Goal: Go to known website: Go to known website

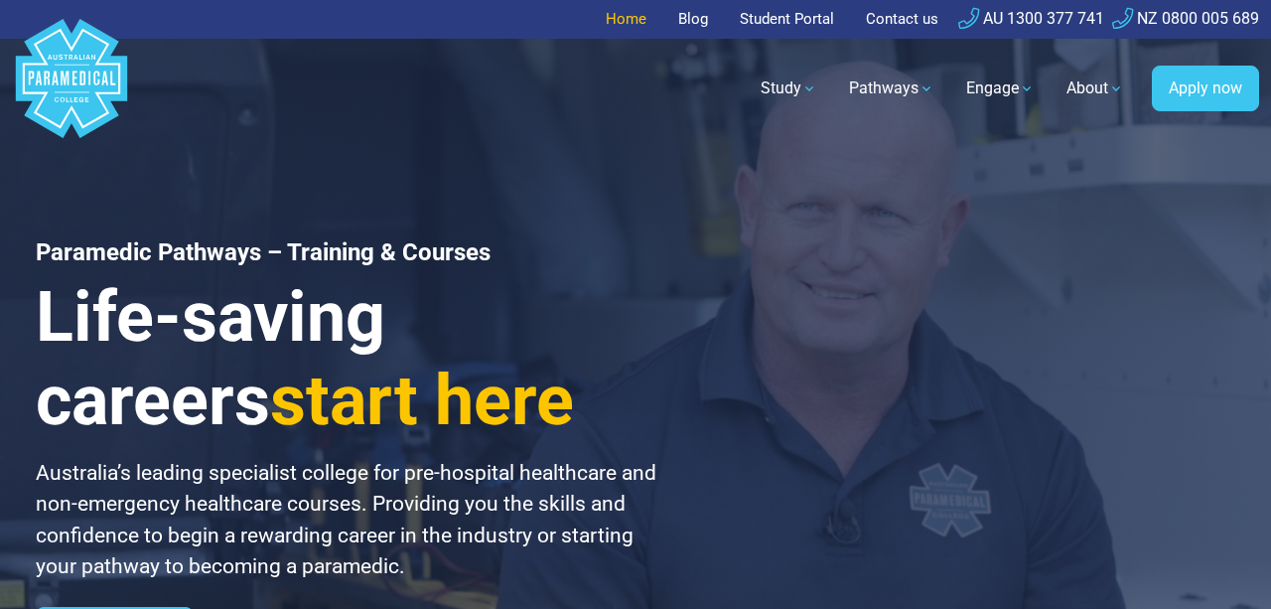
click at [628, 15] on link "Home" at bounding box center [632, 19] width 53 height 39
click at [751, 19] on link "Student Portal" at bounding box center [787, 19] width 118 height 39
click at [629, 19] on link "Home" at bounding box center [632, 19] width 53 height 39
click at [774, 19] on link "Student Portal" at bounding box center [787, 19] width 118 height 39
